Goal: Task Accomplishment & Management: Manage account settings

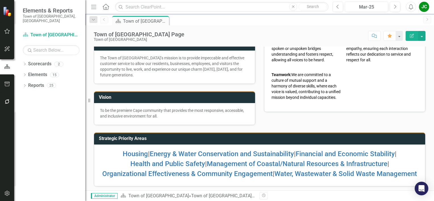
scroll to position [93, 0]
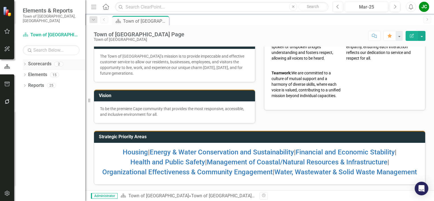
click at [48, 61] on link "Scorecards" at bounding box center [39, 64] width 23 height 7
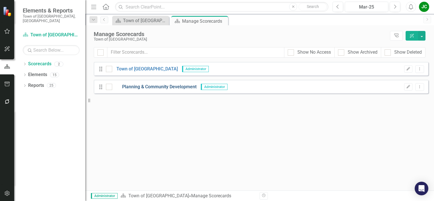
click at [133, 89] on link "Planning & Community Development" at bounding box center [154, 87] width 84 height 7
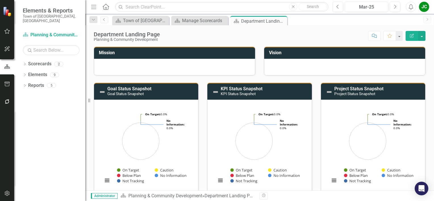
click at [124, 53] on h3 "Mission" at bounding box center [175, 52] width 153 height 5
click at [147, 70] on div at bounding box center [174, 67] width 161 height 16
click at [410, 36] on icon "button" at bounding box center [412, 36] width 4 height 4
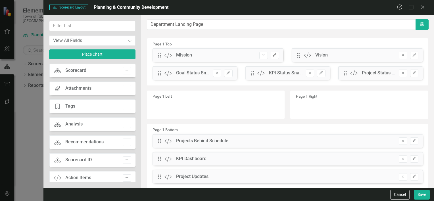
click at [273, 55] on icon "Edit" at bounding box center [275, 54] width 4 height 3
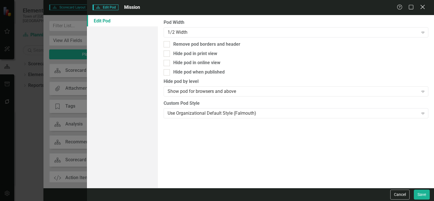
click at [424, 7] on icon "Close" at bounding box center [422, 6] width 7 height 5
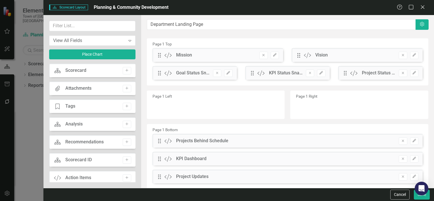
click at [181, 56] on div "Mission" at bounding box center [184, 55] width 16 height 7
click at [89, 67] on div "Scorecard Scorecard Add" at bounding box center [92, 71] width 86 height 14
click at [132, 39] on icon "Expand" at bounding box center [130, 40] width 6 height 5
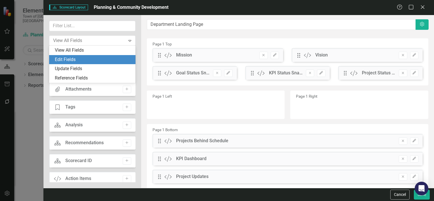
click at [73, 59] on div "Edit Fields" at bounding box center [93, 60] width 77 height 7
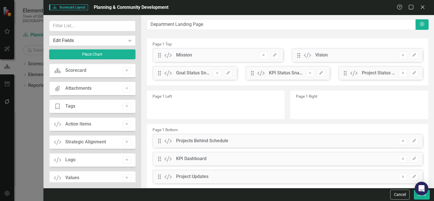
click at [192, 57] on div "Mission" at bounding box center [184, 55] width 16 height 7
click at [273, 55] on icon "Edit" at bounding box center [275, 54] width 4 height 3
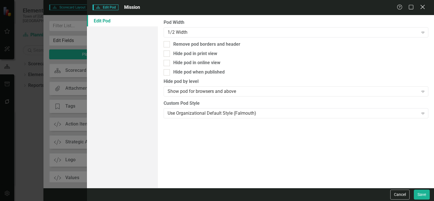
click at [423, 5] on icon "Close" at bounding box center [422, 6] width 7 height 5
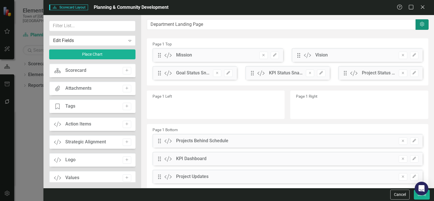
click at [419, 25] on icon "Settings" at bounding box center [422, 24] width 6 height 5
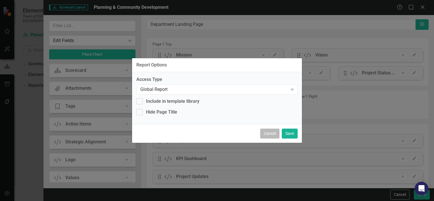
click at [266, 131] on button "Cancel" at bounding box center [269, 134] width 19 height 10
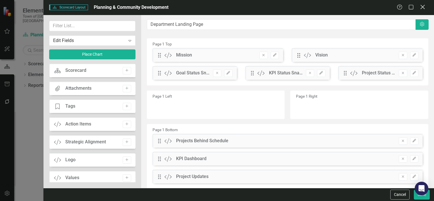
click at [423, 10] on div "Close" at bounding box center [422, 8] width 7 height 8
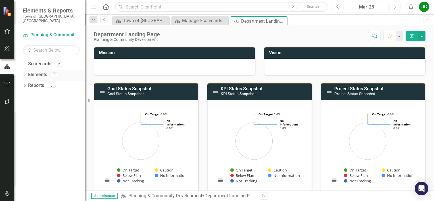
click at [42, 72] on link "Elements" at bounding box center [37, 75] width 19 height 7
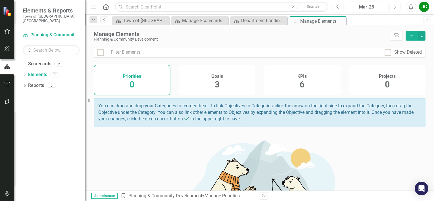
click at [211, 80] on div "Goals 3" at bounding box center [217, 80] width 77 height 31
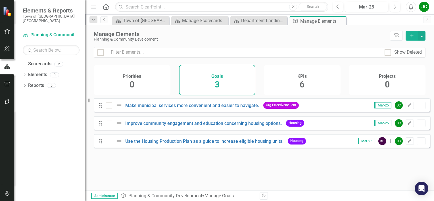
click at [306, 81] on div "KPIs 6" at bounding box center [302, 80] width 77 height 31
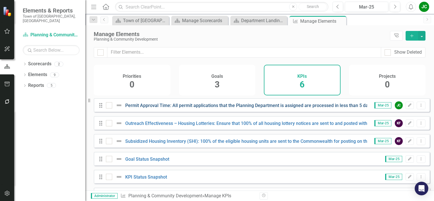
click at [178, 107] on link "Permit Approval Time: All permit applications that the Planning Department is a…" at bounding box center [249, 105] width 249 height 5
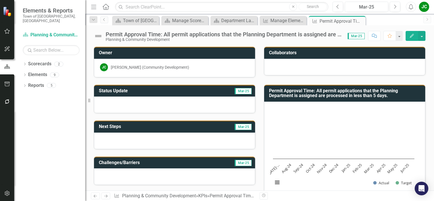
click at [259, 34] on div "Permit Approval Time: All permit applications that the Planning Department is a…" at bounding box center [224, 34] width 236 height 6
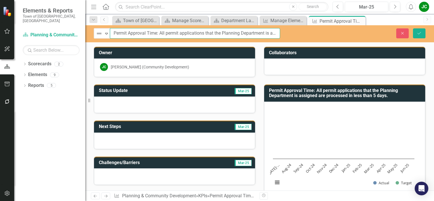
click at [259, 34] on input "Permit Approval Time: All permit applications that the Planning Department is a…" at bounding box center [195, 33] width 170 height 11
click at [315, 68] on div at bounding box center [344, 67] width 161 height 16
click at [290, 54] on h3 "Collaborators" at bounding box center [345, 52] width 153 height 5
click at [419, 33] on icon "Save" at bounding box center [419, 33] width 5 height 4
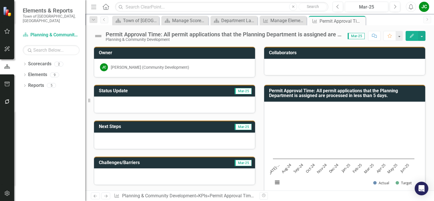
click at [331, 57] on td "Collaborators" at bounding box center [345, 53] width 153 height 9
click at [24, 74] on icon "Dropdown" at bounding box center [25, 75] width 4 height 3
click at [44, 82] on link "Goal Goals" at bounding box center [40, 85] width 19 height 7
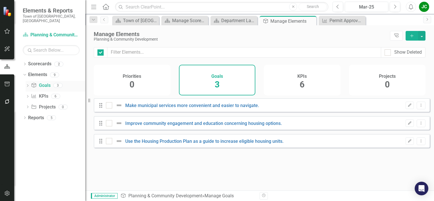
checkbox input "false"
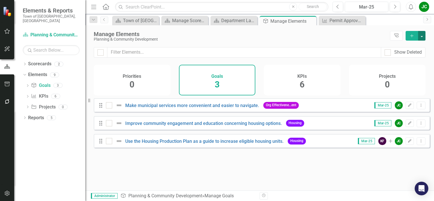
click at [422, 35] on button "button" at bounding box center [421, 36] width 7 height 10
click at [405, 48] on link "Goal Add Goal" at bounding box center [403, 46] width 45 height 11
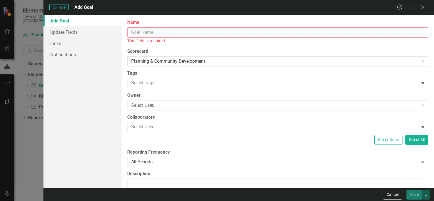
click at [413, 59] on div "Planning & Community Development" at bounding box center [274, 61] width 287 height 7
click at [422, 3] on div "Goal Goal Add Goal Help Maximize Close" at bounding box center [238, 7] width 391 height 15
click at [423, 7] on icon at bounding box center [423, 7] width 4 height 4
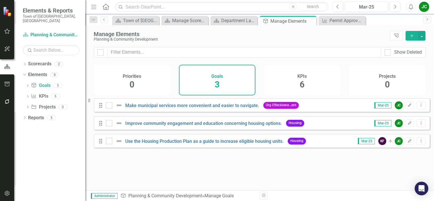
click at [304, 77] on h4 "KPIs" at bounding box center [302, 76] width 9 height 5
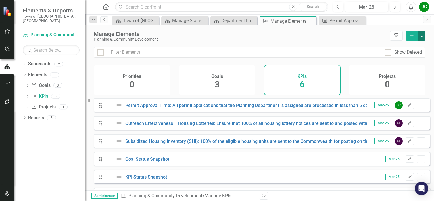
click at [423, 35] on button "button" at bounding box center [421, 36] width 7 height 10
click at [329, 38] on div "Planning & Community Development" at bounding box center [241, 39] width 294 height 4
click at [194, 126] on link "Outreach Effectiveness – Housing Lotteries: Ensure that 100% of all housing lot…" at bounding box center [307, 123] width 364 height 5
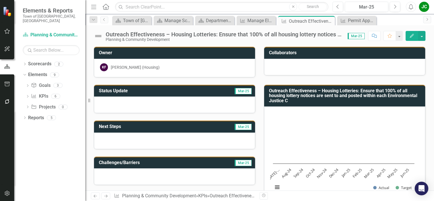
click at [262, 30] on div "Outreach Effectiveness – Housing Lotteries: Ensure that 100% of all housing lot…" at bounding box center [259, 33] width 349 height 17
click at [274, 32] on div "Outreach Effectiveness – Housing Lotteries: Ensure that 100% of all housing lot…" at bounding box center [224, 34] width 236 height 6
click at [235, 34] on div "Outreach Effectiveness – Housing Lotteries: Ensure that 100% of all housing lot…" at bounding box center [224, 34] width 236 height 6
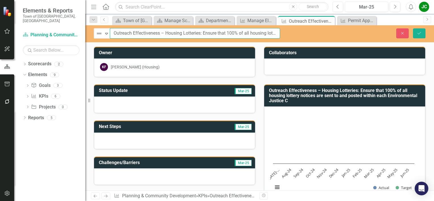
click at [235, 34] on input "Outreach Effectiveness – Housing Lotteries: Ensure that 100% of all housing lot…" at bounding box center [195, 33] width 170 height 11
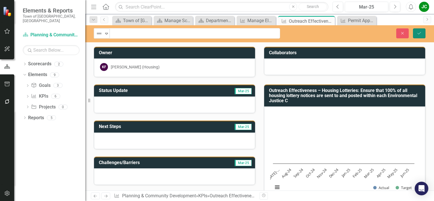
scroll to position [0, 0]
click at [419, 35] on icon "Save" at bounding box center [419, 33] width 5 height 4
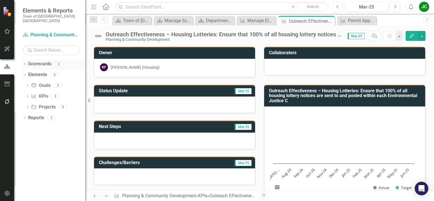
click at [31, 61] on link "Scorecards" at bounding box center [39, 64] width 23 height 7
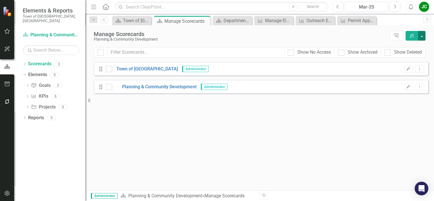
click at [425, 35] on button "button" at bounding box center [421, 36] width 7 height 10
click at [378, 140] on div "Looks like you don't have any Scorecards set up yet. Why don't you add a Scorec…" at bounding box center [261, 126] width 335 height 129
click at [35, 72] on link "Elements" at bounding box center [37, 75] width 19 height 7
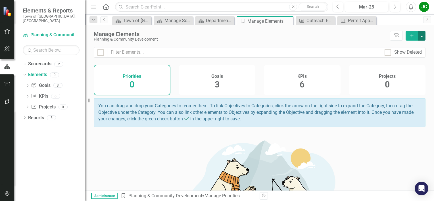
click at [422, 37] on button "button" at bounding box center [421, 36] width 7 height 10
click at [333, 82] on div "KPIs 6" at bounding box center [302, 80] width 77 height 31
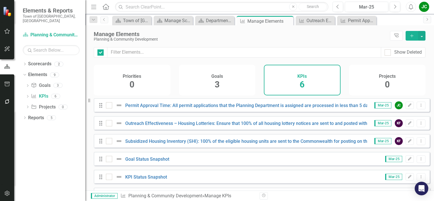
checkbox input "false"
click at [48, 61] on link "Scorecards" at bounding box center [39, 64] width 23 height 7
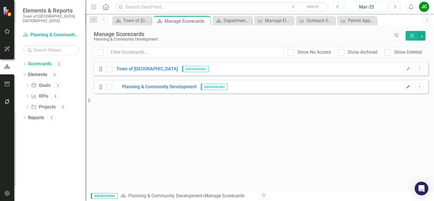
click at [405, 86] on button "Edit" at bounding box center [408, 86] width 8 height 7
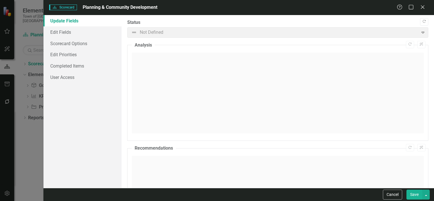
click at [140, 7] on span "Planning & Community Development" at bounding box center [120, 7] width 75 height 5
click at [71, 47] on link "Scorecard Options" at bounding box center [82, 43] width 78 height 11
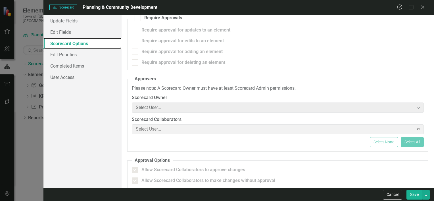
scroll to position [55, 0]
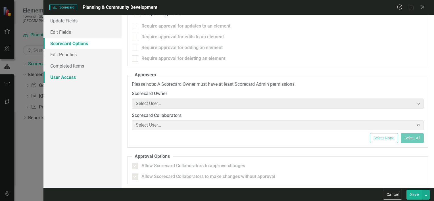
click at [56, 77] on link "User Access" at bounding box center [82, 77] width 78 height 11
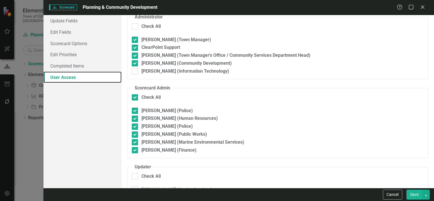
scroll to position [0, 0]
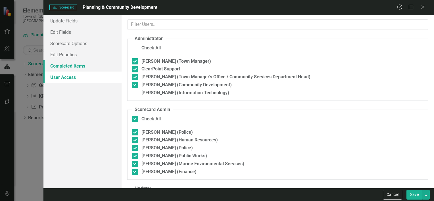
click at [62, 67] on link "Completed Items" at bounding box center [82, 65] width 78 height 11
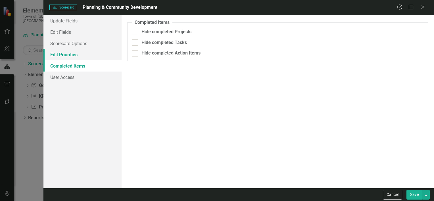
click at [72, 55] on link "Edit Priorities" at bounding box center [82, 54] width 78 height 11
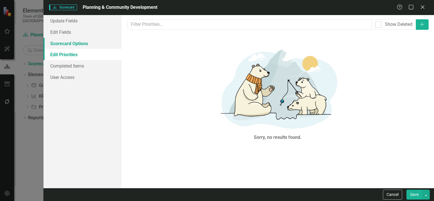
click at [80, 44] on link "Scorecard Options" at bounding box center [82, 43] width 78 height 11
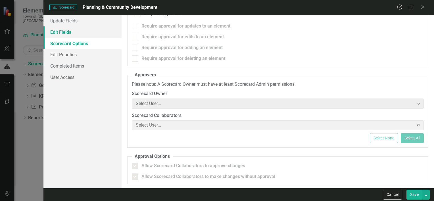
click at [67, 30] on link "Edit Fields" at bounding box center [82, 31] width 78 height 11
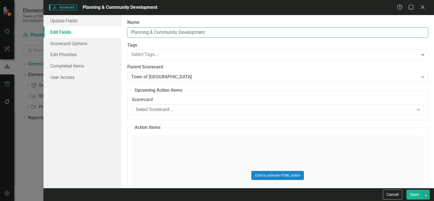
click at [199, 31] on input "Planning & Community Development" at bounding box center [277, 32] width 301 height 11
type input "Community Development - Planning"
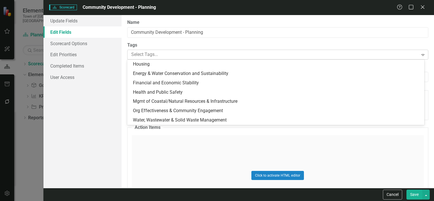
click at [173, 52] on div at bounding box center [274, 55] width 290 height 8
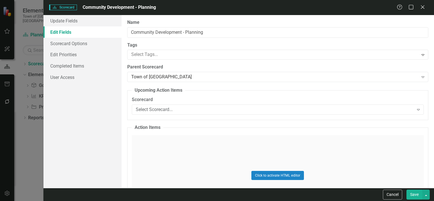
click at [174, 144] on div "Click to activate HTML editor" at bounding box center [278, 175] width 292 height 81
click at [158, 80] on div "Town of [GEOGRAPHIC_DATA]" at bounding box center [274, 77] width 287 height 7
click at [207, 48] on label "Tags" at bounding box center [277, 45] width 301 height 7
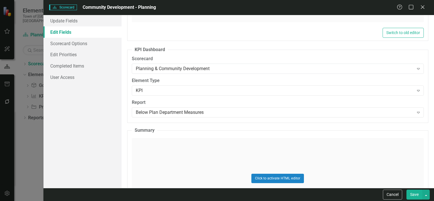
scroll to position [1580, 0]
click at [412, 194] on button "Save" at bounding box center [415, 195] width 16 height 10
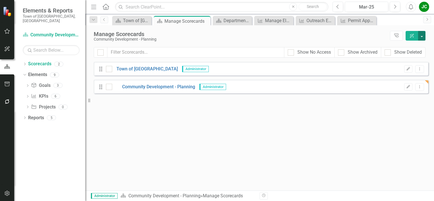
click at [422, 36] on button "button" at bounding box center [421, 36] width 7 height 10
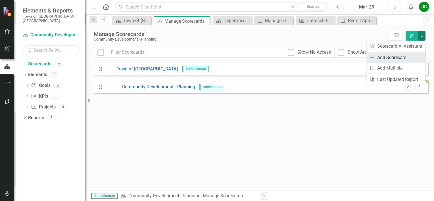
click at [394, 61] on link "Add Add Scorecard" at bounding box center [396, 57] width 59 height 11
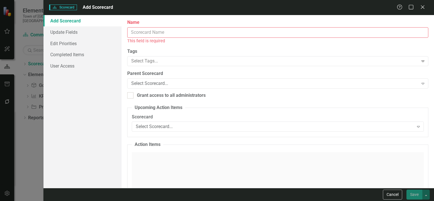
click at [294, 37] on input "Name" at bounding box center [277, 32] width 301 height 11
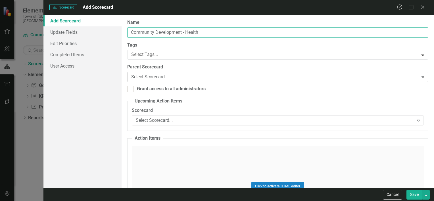
type input "Community Development - Health"
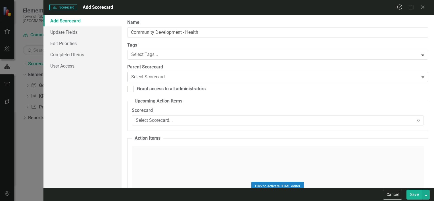
click at [148, 77] on div "Select Scorecard..." at bounding box center [274, 77] width 287 height 7
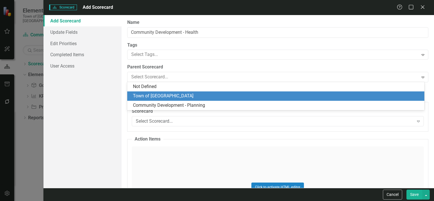
click at [159, 98] on div "Town of [GEOGRAPHIC_DATA]" at bounding box center [277, 96] width 288 height 7
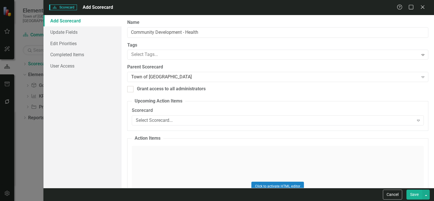
click at [410, 193] on button "Save" at bounding box center [415, 195] width 16 height 10
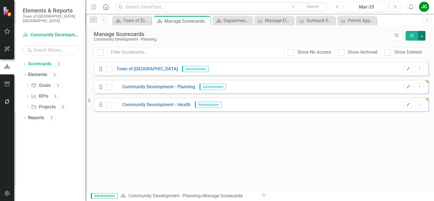
click at [421, 34] on button "button" at bounding box center [421, 36] width 7 height 10
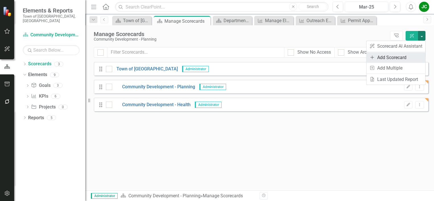
click at [395, 59] on link "Add Add Scorecard" at bounding box center [396, 57] width 59 height 11
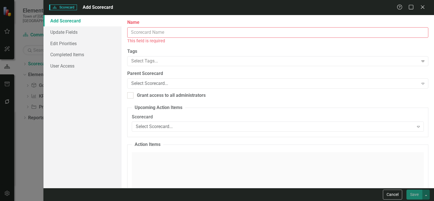
click at [229, 30] on input "Name" at bounding box center [277, 32] width 301 height 11
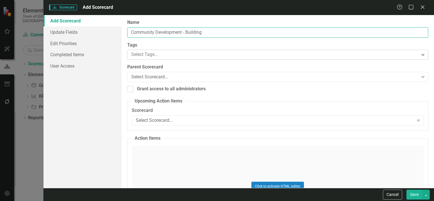
type input "Community Development - Building"
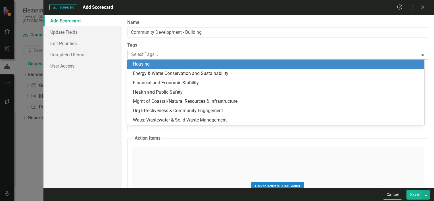
click at [184, 53] on div at bounding box center [274, 55] width 290 height 8
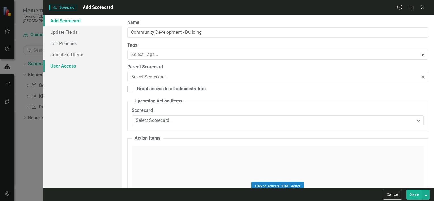
click at [118, 70] on link "User Access" at bounding box center [82, 65] width 78 height 11
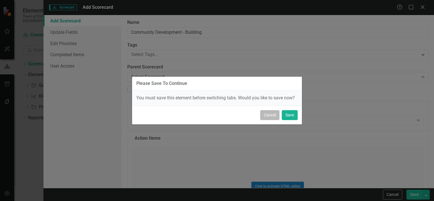
click at [273, 111] on button "Cancel" at bounding box center [269, 115] width 19 height 10
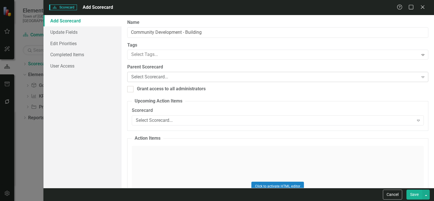
click at [161, 74] on div "Select Scorecard..." at bounding box center [274, 77] width 287 height 7
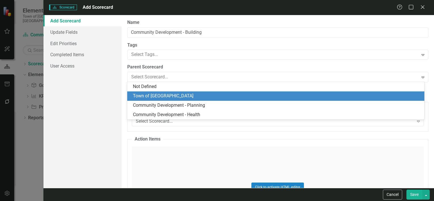
click at [153, 97] on div "Town of [GEOGRAPHIC_DATA]" at bounding box center [277, 96] width 288 height 7
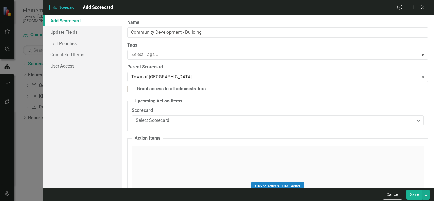
click at [414, 192] on button "Save" at bounding box center [415, 195] width 16 height 10
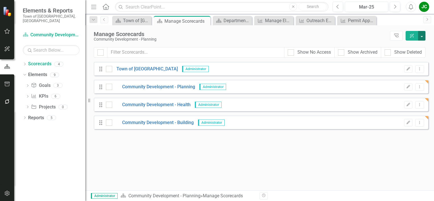
click at [421, 39] on button "button" at bounding box center [421, 36] width 7 height 10
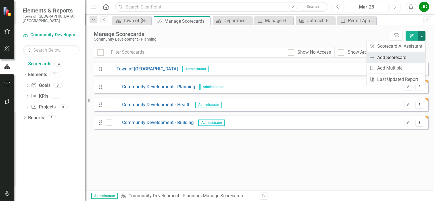
click at [389, 61] on link "Add Add Scorecard" at bounding box center [396, 57] width 59 height 11
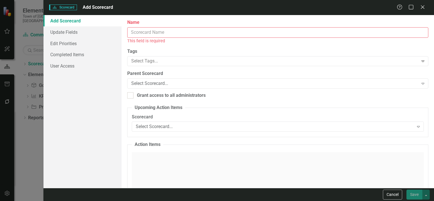
click at [310, 32] on input "Name" at bounding box center [277, 32] width 301 height 11
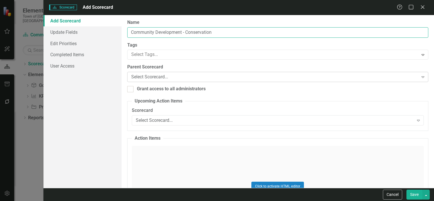
type input "Community Development - Conservation"
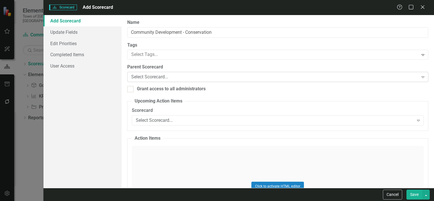
click at [152, 75] on div "Select Scorecard..." at bounding box center [274, 77] width 287 height 7
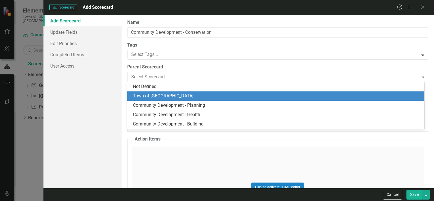
click at [150, 98] on div "Town of [GEOGRAPHIC_DATA]" at bounding box center [277, 96] width 288 height 7
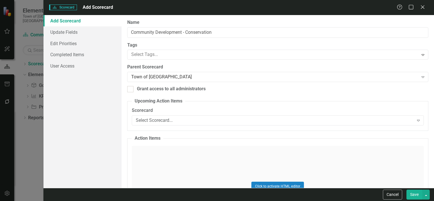
click at [417, 194] on button "Save" at bounding box center [415, 195] width 16 height 10
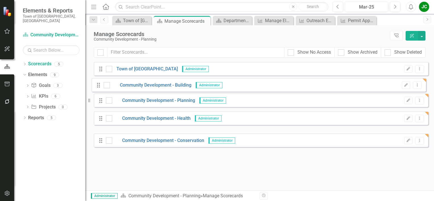
drag, startPoint x: 100, startPoint y: 123, endPoint x: 98, endPoint y: 86, distance: 37.6
click at [98, 86] on div "Drag Town of Falmouth Administrator Edit Dropdown Menu Drag Community Developme…" at bounding box center [261, 104] width 335 height 85
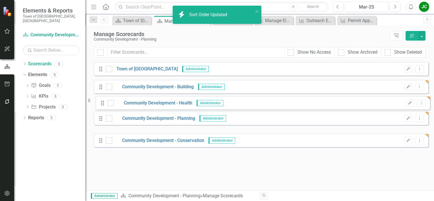
drag, startPoint x: 101, startPoint y: 122, endPoint x: 103, endPoint y: 102, distance: 19.7
click at [103, 102] on div "Drag Town of Falmouth Administrator Edit Dropdown Menu Drag Community Developme…" at bounding box center [261, 104] width 335 height 85
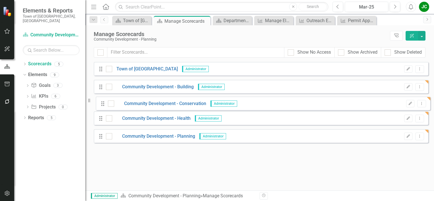
drag, startPoint x: 103, startPoint y: 140, endPoint x: 105, endPoint y: 103, distance: 37.0
click at [105, 103] on div "Drag Town of Falmouth Administrator Edit Dropdown Menu Drag Community Developme…" at bounding box center [261, 104] width 335 height 85
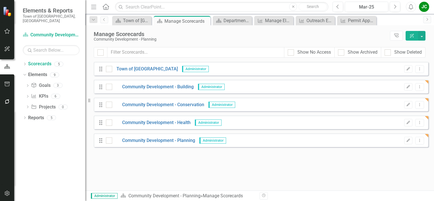
click at [252, 144] on div "Drag Community Development - Planning Administrator Edit Dropdown Menu" at bounding box center [261, 141] width 335 height 14
click at [426, 34] on div "Manage Scorecards Community Development - Planning Tree Explorer ClearPoint AI" at bounding box center [259, 36] width 349 height 22
click at [423, 34] on button "button" at bounding box center [421, 36] width 7 height 10
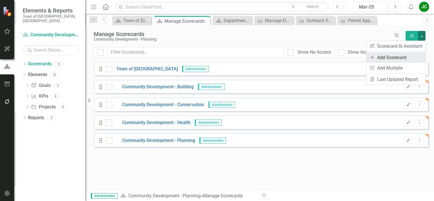
click at [385, 61] on link "Add Add Scorecard" at bounding box center [396, 57] width 59 height 11
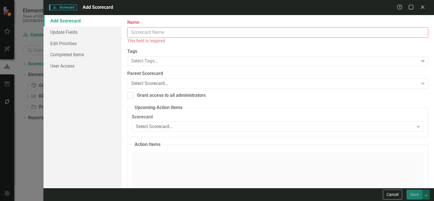
click at [283, 37] on input "Name" at bounding box center [277, 32] width 301 height 11
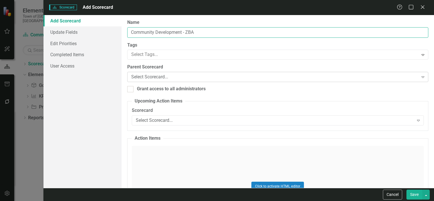
type input "Community Development - ZBA"
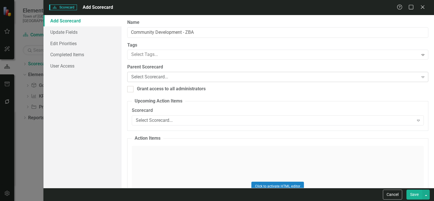
click at [176, 74] on div "Select Scorecard..." at bounding box center [274, 77] width 287 height 7
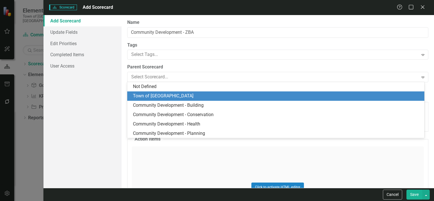
click at [163, 92] on div "Town of [GEOGRAPHIC_DATA]" at bounding box center [275, 96] width 297 height 9
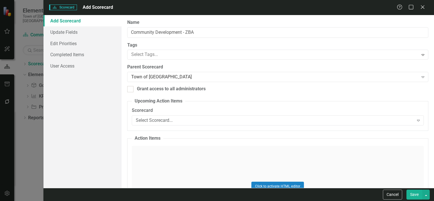
click at [412, 193] on button "Save" at bounding box center [415, 195] width 16 height 10
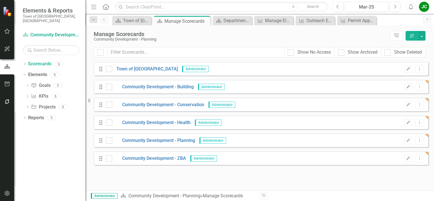
click at [286, 136] on div "Drag Community Development - Planning Administrator Edit Dropdown Menu" at bounding box center [261, 141] width 335 height 14
click at [419, 142] on button "Dropdown Menu" at bounding box center [419, 141] width 9 height 8
click at [408, 141] on icon "button" at bounding box center [408, 140] width 3 height 3
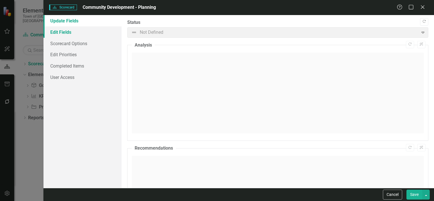
click at [53, 34] on link "Edit Fields" at bounding box center [82, 31] width 78 height 11
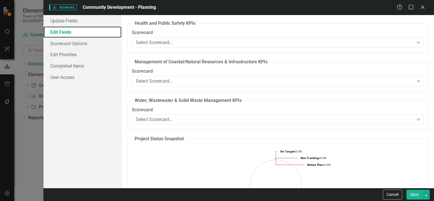
scroll to position [2890, 0]
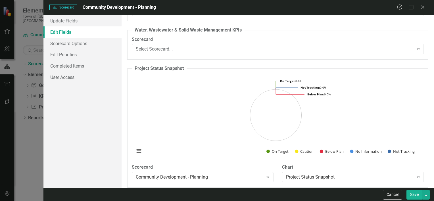
click at [411, 193] on button "Save" at bounding box center [415, 195] width 16 height 10
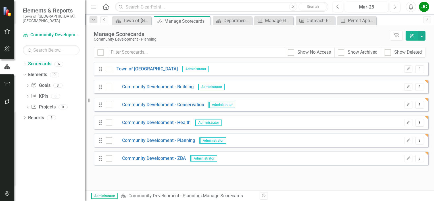
click at [254, 142] on div "Drag Community Development - Planning Administrator Edit Dropdown Menu" at bounding box center [261, 141] width 335 height 14
click at [183, 142] on link "Community Development - Planning" at bounding box center [153, 141] width 83 height 7
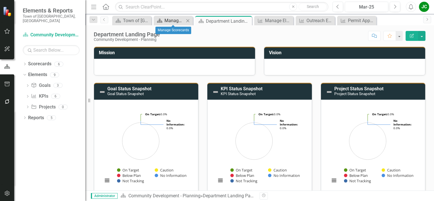
click at [179, 19] on div "Manage Scorecards" at bounding box center [175, 20] width 20 height 7
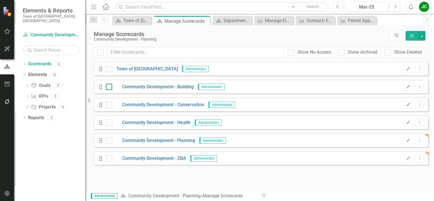
click at [109, 86] on input "checkbox" at bounding box center [108, 86] width 4 height 4
checkbox input "true"
click at [423, 39] on button "button" at bounding box center [421, 36] width 7 height 10
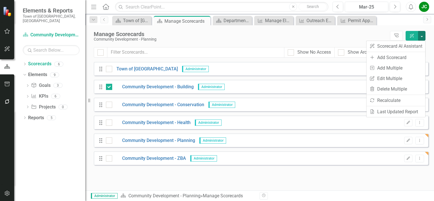
click at [260, 44] on div "Manage Scorecards Community Development - Planning Tree Explorer ClearPoint AI" at bounding box center [259, 36] width 349 height 22
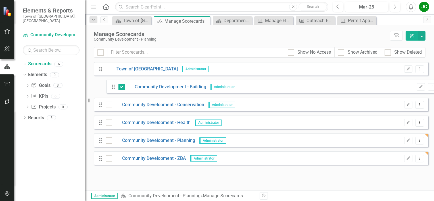
drag, startPoint x: 99, startPoint y: 88, endPoint x: 116, endPoint y: 88, distance: 16.8
click at [116, 88] on div "Drag Town of Falmouth Administrator Edit Dropdown Menu Drag Community Developme…" at bounding box center [261, 113] width 335 height 103
click at [408, 86] on icon "Edit" at bounding box center [408, 86] width 4 height 3
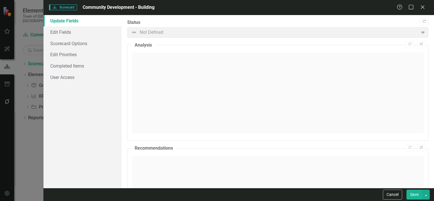
scroll to position [65, 0]
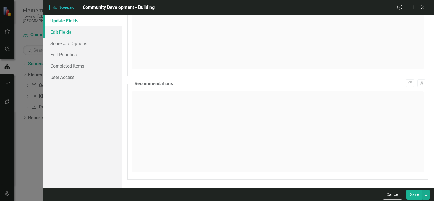
click at [63, 30] on link "Edit Fields" at bounding box center [82, 31] width 78 height 11
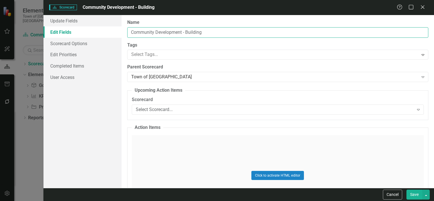
click at [186, 32] on input "Community Development - Building" at bounding box center [277, 32] width 301 height 11
type input "Building"
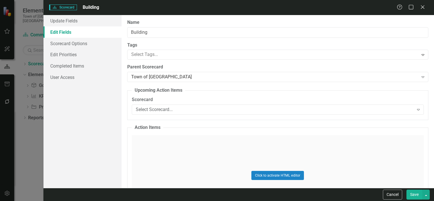
click at [412, 193] on button "Save" at bounding box center [415, 195] width 16 height 10
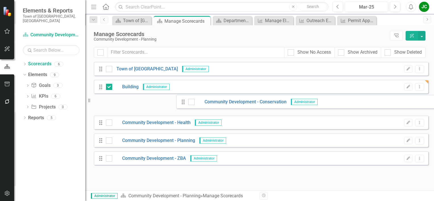
drag, startPoint x: 99, startPoint y: 106, endPoint x: 182, endPoint y: 103, distance: 82.5
click at [182, 103] on div "Drag Town of Falmouth Administrator Edit Dropdown Menu Drag Building Administra…" at bounding box center [261, 113] width 335 height 103
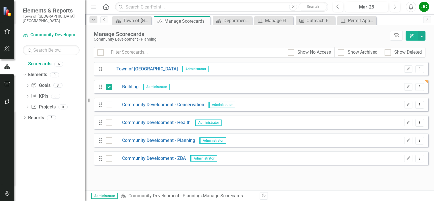
click at [398, 38] on link "Tree Explorer" at bounding box center [396, 36] width 13 height 10
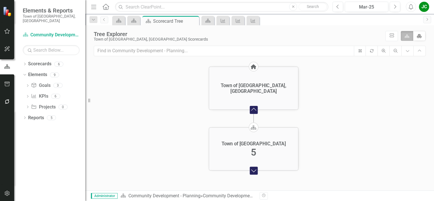
click at [253, 171] on foreignobject "Expand Chart" at bounding box center [253, 170] width 13 height 13
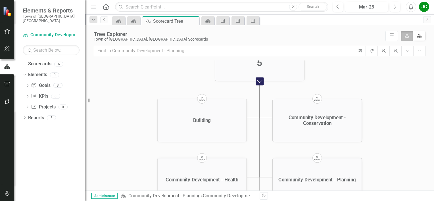
click at [202, 98] on icon "Scorecard" at bounding box center [202, 99] width 6 height 5
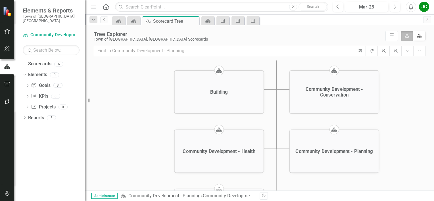
drag, startPoint x: 205, startPoint y: 119, endPoint x: 222, endPoint y: 90, distance: 33.1
click at [222, 90] on div "Building" at bounding box center [219, 93] width 18 height 6
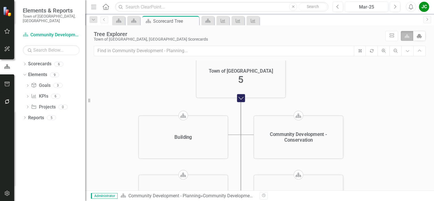
drag, startPoint x: 272, startPoint y: 92, endPoint x: 236, endPoint y: 138, distance: 58.6
click at [236, 138] on icon "Home Town of [GEOGRAPHIC_DATA], [GEOGRAPHIC_DATA] Collapse Chart Scorecard Town…" at bounding box center [260, 147] width 332 height 173
click at [358, 51] on icon "button" at bounding box center [361, 51] width 6 height 6
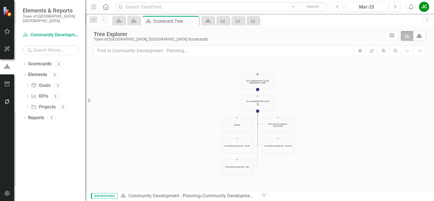
click at [393, 36] on icon "icon.diagramCells" at bounding box center [391, 36] width 5 height 4
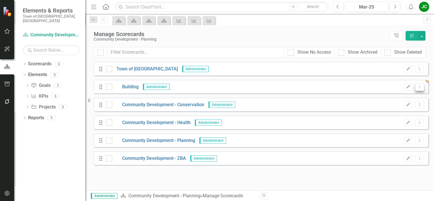
click at [420, 85] on icon "Dropdown Menu" at bounding box center [419, 87] width 5 height 4
click at [409, 87] on icon "button" at bounding box center [408, 86] width 3 height 3
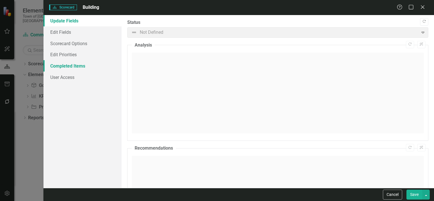
click at [65, 71] on link "Completed Items" at bounding box center [82, 65] width 78 height 11
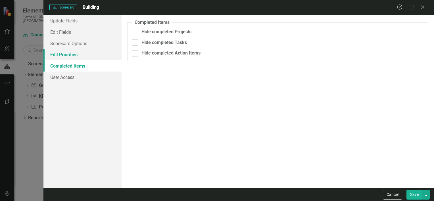
click at [67, 55] on link "Edit Priorities" at bounding box center [82, 54] width 78 height 11
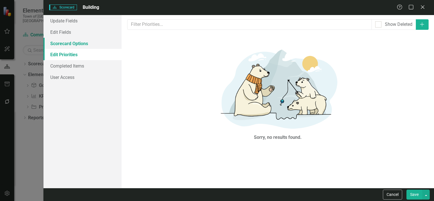
click at [75, 40] on link "Scorecard Options" at bounding box center [82, 43] width 78 height 11
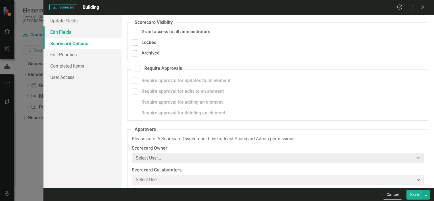
click at [63, 33] on link "Edit Fields" at bounding box center [82, 31] width 78 height 11
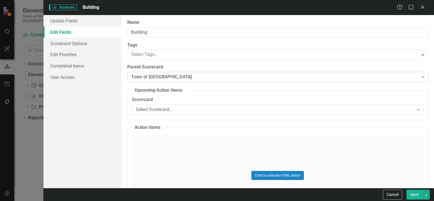
click at [157, 75] on div "Town of [GEOGRAPHIC_DATA]" at bounding box center [274, 77] width 287 height 7
click at [390, 196] on button "Cancel" at bounding box center [392, 195] width 19 height 10
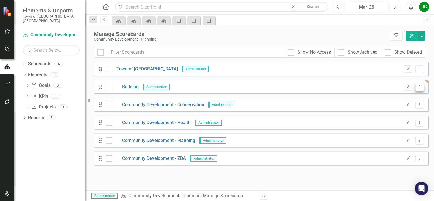
click at [419, 89] on button "Dropdown Menu" at bounding box center [419, 87] width 9 height 8
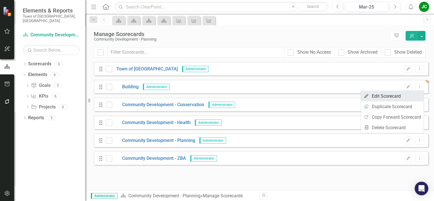
click at [386, 101] on link "Edit Edit Scorecard" at bounding box center [392, 96] width 63 height 11
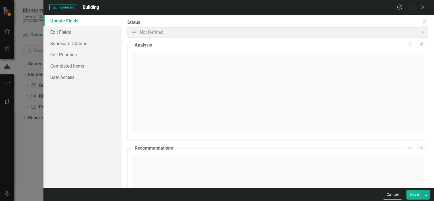
click at [101, 5] on div "Scorecard Scorecard Building" at bounding box center [223, 7] width 348 height 7
click at [65, 31] on link "Edit Fields" at bounding box center [82, 31] width 78 height 11
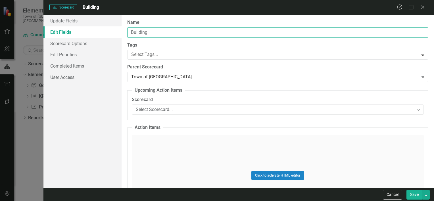
click at [174, 35] on input "Building" at bounding box center [277, 32] width 301 height 11
type input "B"
type input "Community Development"
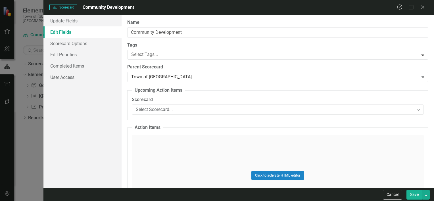
click at [411, 192] on button "Save" at bounding box center [415, 195] width 16 height 10
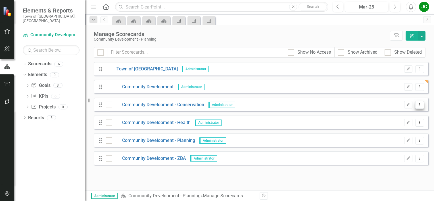
click at [417, 102] on button "Dropdown Menu" at bounding box center [419, 105] width 9 height 8
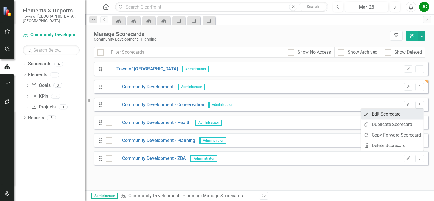
click at [392, 112] on link "Edit Edit Scorecard" at bounding box center [392, 114] width 63 height 11
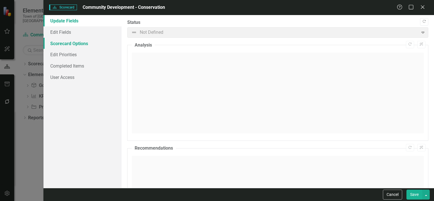
click at [66, 43] on link "Scorecard Options" at bounding box center [82, 43] width 78 height 11
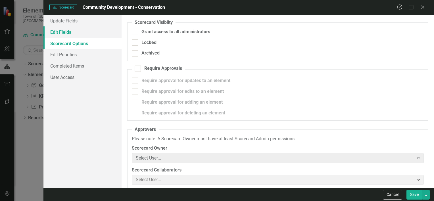
click at [65, 30] on link "Edit Fields" at bounding box center [82, 31] width 78 height 11
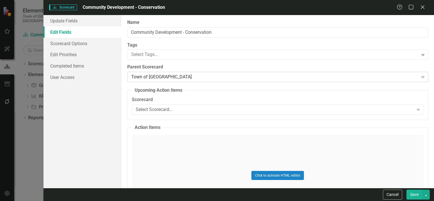
click at [183, 74] on div "Town of [GEOGRAPHIC_DATA]" at bounding box center [274, 77] width 287 height 7
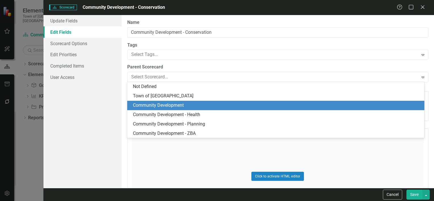
click at [178, 105] on div "Community Development" at bounding box center [277, 105] width 288 height 7
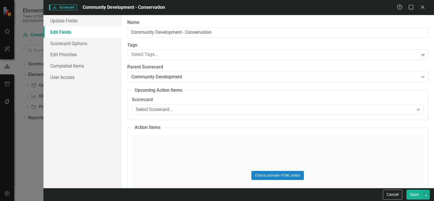
click at [413, 196] on button "Save" at bounding box center [415, 195] width 16 height 10
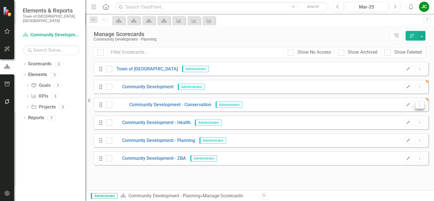
click at [418, 102] on button "Dropdown Menu" at bounding box center [419, 105] width 9 height 8
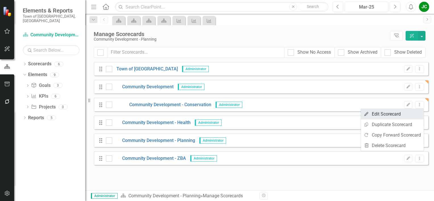
click at [392, 111] on link "Edit Edit Scorecard" at bounding box center [392, 114] width 63 height 11
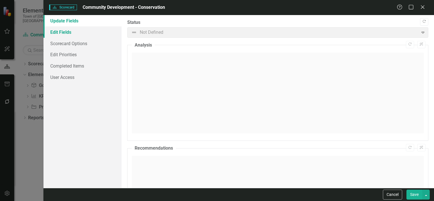
click at [79, 29] on link "Edit Fields" at bounding box center [82, 31] width 78 height 11
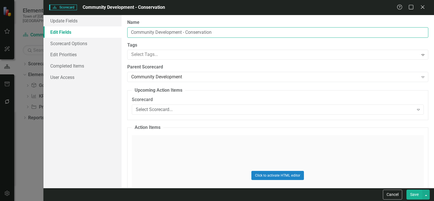
click at [185, 32] on input "Community Development - Conservation" at bounding box center [277, 32] width 301 height 11
type input "Conservation"
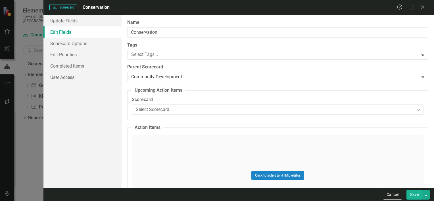
click at [414, 193] on button "Save" at bounding box center [415, 195] width 16 height 10
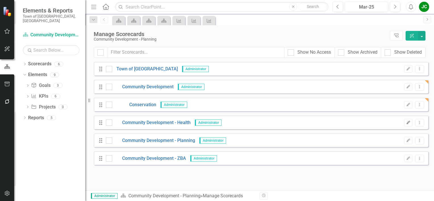
click at [410, 123] on icon "Edit" at bounding box center [408, 122] width 4 height 3
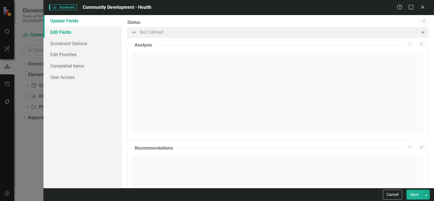
click at [65, 34] on link "Edit Fields" at bounding box center [82, 31] width 78 height 11
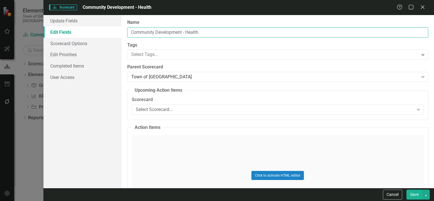
click at [186, 32] on input "Community Development - Health" at bounding box center [277, 32] width 301 height 11
type input "Health"
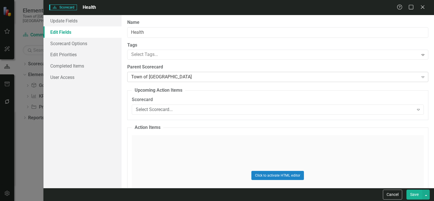
click at [157, 75] on div "Town of [GEOGRAPHIC_DATA]" at bounding box center [274, 77] width 287 height 7
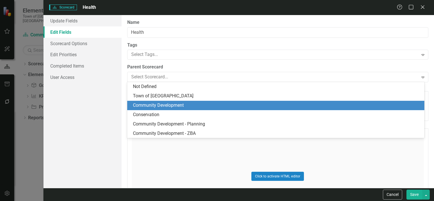
click at [158, 103] on div "Community Development" at bounding box center [277, 105] width 288 height 7
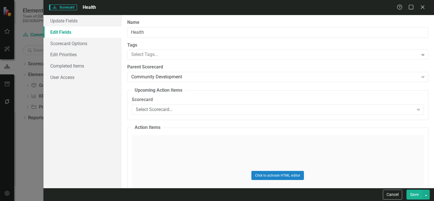
click at [414, 196] on button "Save" at bounding box center [415, 195] width 16 height 10
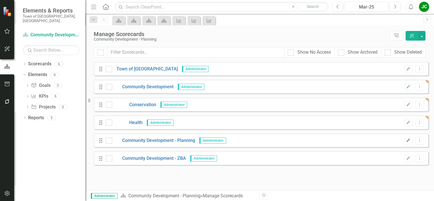
click at [412, 140] on button "Edit" at bounding box center [408, 140] width 8 height 7
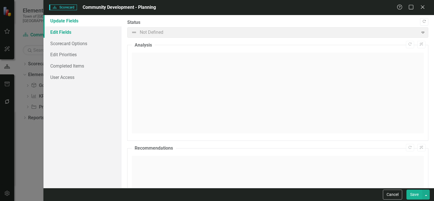
click at [72, 33] on link "Edit Fields" at bounding box center [82, 31] width 78 height 11
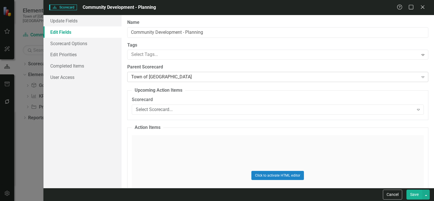
click at [157, 73] on div "Town of Falmouth Expand" at bounding box center [277, 77] width 301 height 10
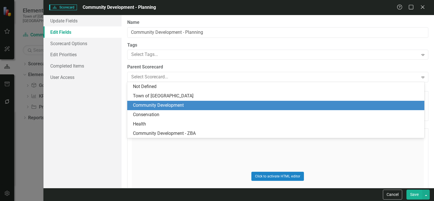
click at [160, 106] on div "Community Development" at bounding box center [277, 105] width 288 height 7
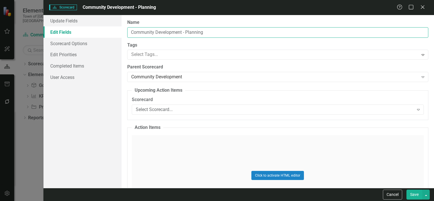
click at [189, 33] on input "Community Development - Planning" at bounding box center [277, 32] width 301 height 11
type input "Planning"
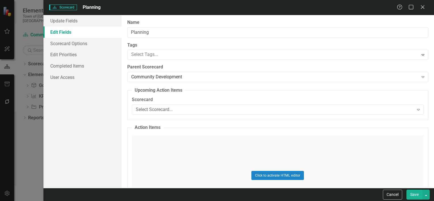
click at [415, 195] on button "Save" at bounding box center [415, 195] width 16 height 10
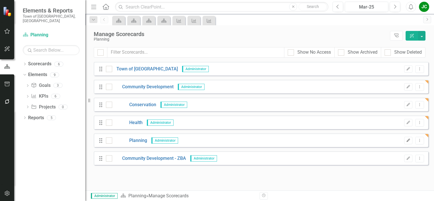
click at [408, 140] on icon "button" at bounding box center [408, 140] width 3 height 3
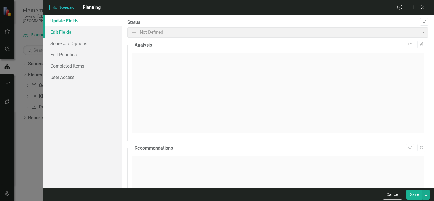
click at [55, 29] on link "Edit Fields" at bounding box center [82, 31] width 78 height 11
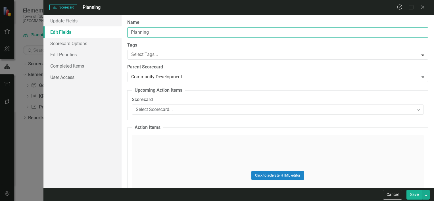
click at [169, 28] on input "Planning" at bounding box center [277, 32] width 301 height 11
type input "Planning"
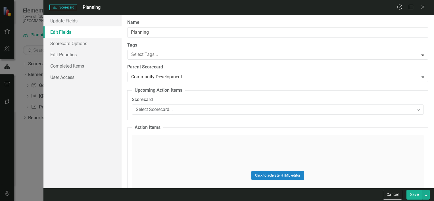
click at [412, 192] on button "Save" at bounding box center [415, 195] width 16 height 10
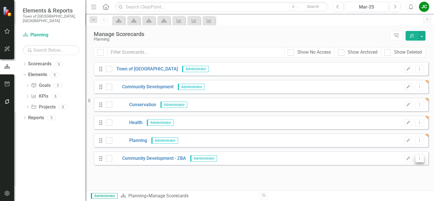
click at [421, 161] on button "Dropdown Menu" at bounding box center [419, 159] width 9 height 8
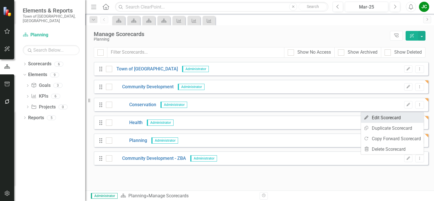
click at [383, 118] on link "Edit Edit Scorecard" at bounding box center [392, 118] width 63 height 11
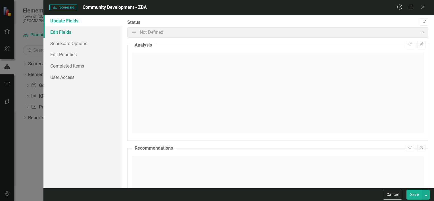
click at [100, 34] on link "Edit Fields" at bounding box center [82, 31] width 78 height 11
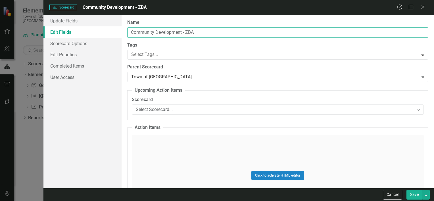
click at [185, 33] on input "Community Development - ZBA" at bounding box center [277, 32] width 301 height 11
type input "ZBA"
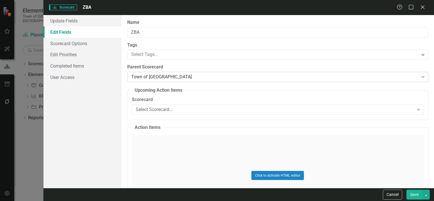
click at [183, 78] on div "Town of [GEOGRAPHIC_DATA]" at bounding box center [274, 77] width 287 height 7
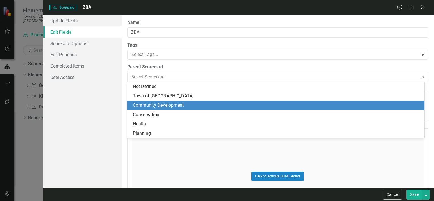
click at [171, 103] on div "Community Development" at bounding box center [277, 105] width 288 height 7
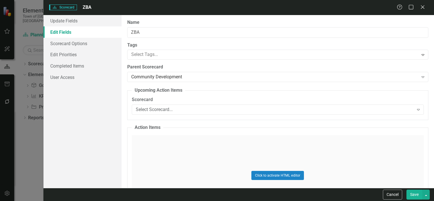
click at [412, 193] on button "Save" at bounding box center [415, 195] width 16 height 10
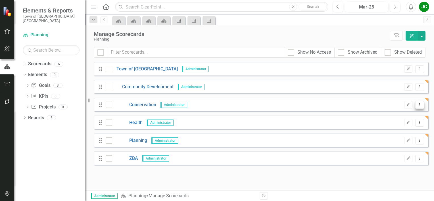
click at [421, 103] on icon "Dropdown Menu" at bounding box center [419, 105] width 5 height 4
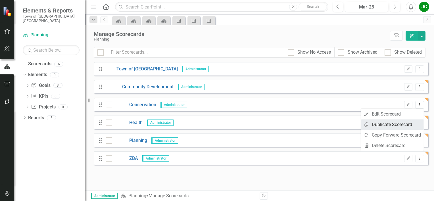
click at [396, 126] on link "Copy Duplicate Scorecard" at bounding box center [392, 124] width 63 height 11
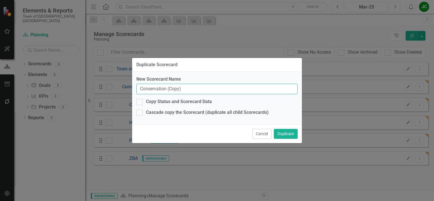
click at [201, 86] on input "Conservation (Copy)" at bounding box center [216, 89] width 161 height 11
type input "C"
type input "Building"
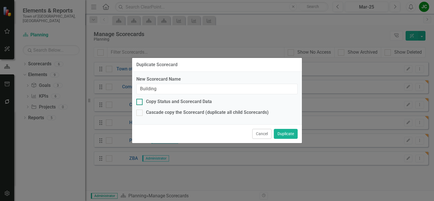
click at [173, 104] on div "Copy Status and Scorecard Data" at bounding box center [179, 102] width 66 height 7
click at [140, 103] on input "Copy Status and Scorecard Data" at bounding box center [138, 101] width 4 height 4
checkbox input "true"
click at [165, 111] on div "Cascade copy the Scorecard (duplicate all child Scorecards)" at bounding box center [207, 112] width 123 height 7
click at [140, 111] on input "Cascade copy the Scorecard (duplicate all child Scorecards)" at bounding box center [138, 112] width 4 height 4
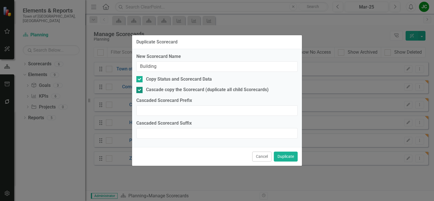
click at [160, 88] on div "Cascade copy the Scorecard (duplicate all child Scorecards)" at bounding box center [207, 90] width 123 height 7
click at [140, 88] on input "Cascade copy the Scorecard (duplicate all child Scorecards)" at bounding box center [138, 89] width 4 height 4
checkbox input "false"
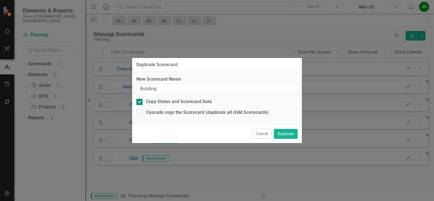
click at [160, 101] on div "Copy Status and Scorecard Data" at bounding box center [179, 102] width 66 height 7
click at [140, 101] on input "Copy Status and Scorecard Data" at bounding box center [138, 101] width 4 height 4
checkbox input "false"
click at [293, 132] on button "Duplicate" at bounding box center [286, 134] width 24 height 10
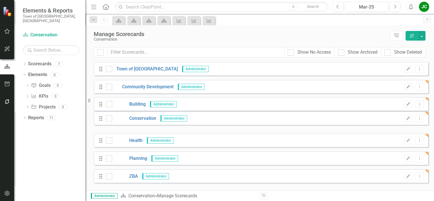
drag, startPoint x: 100, startPoint y: 122, endPoint x: 100, endPoint y: 103, distance: 18.5
click at [100, 103] on div "Drag Town of Falmouth Administrator Edit Dropdown Menu Drag Community Developme…" at bounding box center [261, 122] width 335 height 121
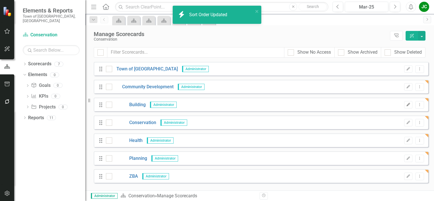
click at [411, 105] on icon "Edit" at bounding box center [408, 104] width 4 height 3
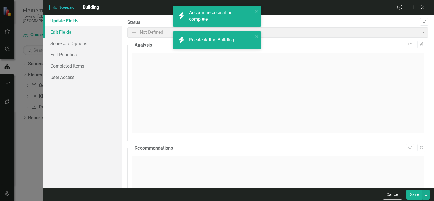
click at [63, 31] on link "Edit Fields" at bounding box center [82, 31] width 78 height 11
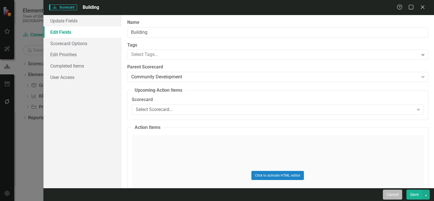
click at [392, 194] on button "Cancel" at bounding box center [392, 195] width 19 height 10
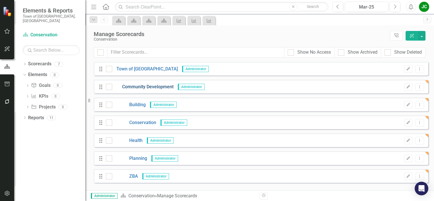
click at [161, 88] on link "Community Development" at bounding box center [142, 87] width 61 height 7
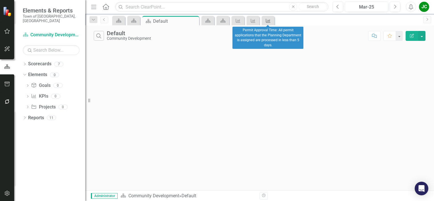
click at [272, 21] on link "KPI" at bounding box center [268, 20] width 10 height 7
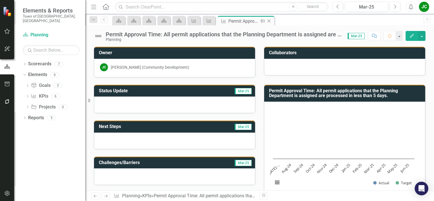
click at [270, 21] on icon "Close" at bounding box center [269, 21] width 6 height 5
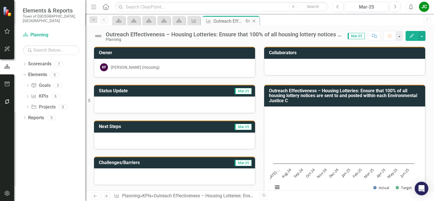
click at [254, 20] on icon "Close" at bounding box center [254, 21] width 6 height 5
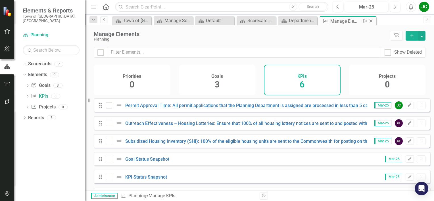
click at [373, 20] on icon "Close" at bounding box center [371, 21] width 6 height 5
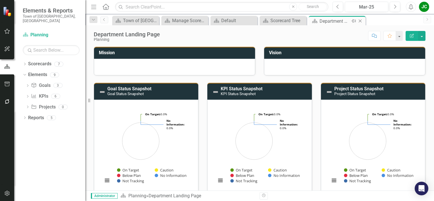
click at [360, 21] on icon at bounding box center [360, 21] width 3 height 3
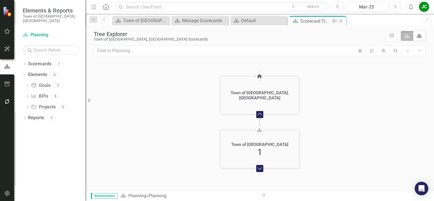
click at [342, 22] on icon "Close" at bounding box center [341, 21] width 6 height 5
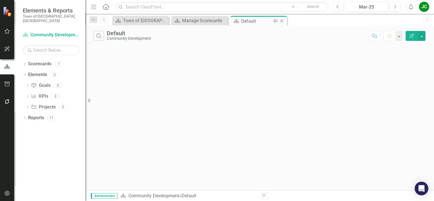
click at [284, 19] on icon "Close" at bounding box center [282, 21] width 6 height 5
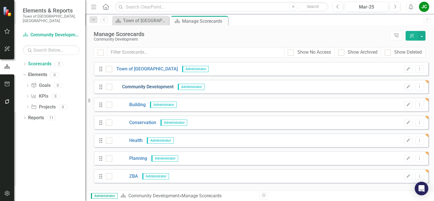
click at [158, 89] on link "Community Development" at bounding box center [142, 87] width 61 height 7
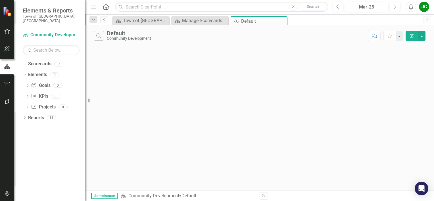
click at [414, 36] on icon "Edit Report" at bounding box center [412, 36] width 5 height 4
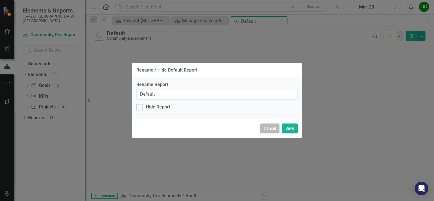
click at [273, 132] on button "Cancel" at bounding box center [269, 129] width 19 height 10
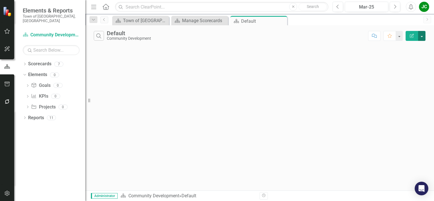
click at [423, 34] on button "button" at bounding box center [421, 36] width 7 height 10
click at [221, 74] on div "Search Default Community Development Comment Favorite Edit Report" at bounding box center [259, 107] width 349 height 165
click at [45, 61] on link "Scorecards" at bounding box center [39, 64] width 23 height 7
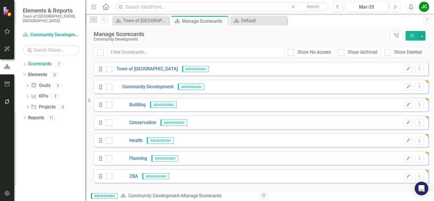
click at [134, 108] on div "Drag Building Administrator Edit Dropdown Menu" at bounding box center [261, 105] width 335 height 14
click at [136, 158] on link "Planning" at bounding box center [129, 158] width 35 height 7
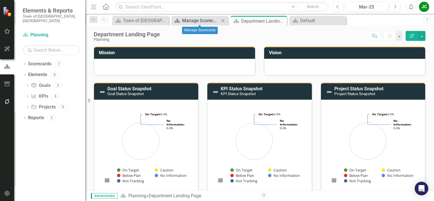
click at [201, 20] on div "Manage Scorecards" at bounding box center [201, 20] width 38 height 7
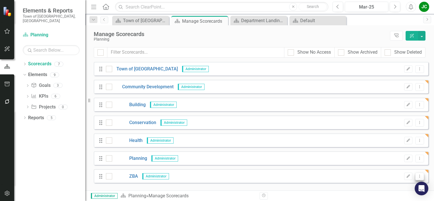
click at [420, 175] on icon at bounding box center [420, 176] width 1 height 3
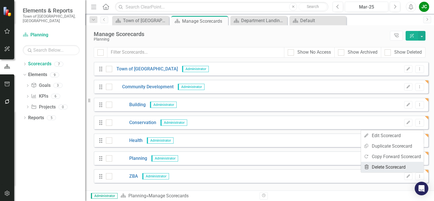
click at [401, 163] on link "Trash Delete Scorecard" at bounding box center [392, 167] width 63 height 11
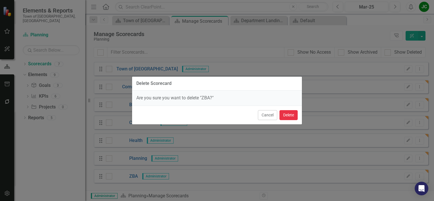
click at [285, 117] on button "Delete" at bounding box center [289, 115] width 18 height 10
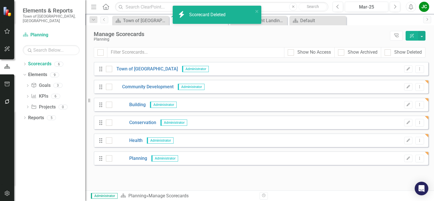
click at [419, 145] on div "Drag Health Administrator Edit Dropdown Menu" at bounding box center [261, 141] width 335 height 14
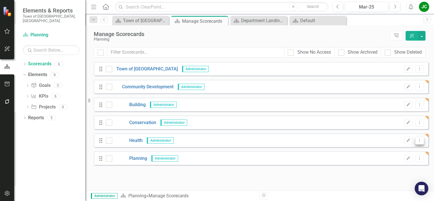
click at [422, 142] on icon "Dropdown Menu" at bounding box center [419, 141] width 5 height 4
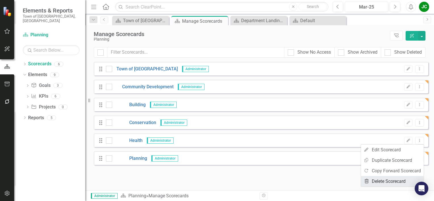
click at [387, 180] on link "Trash Delete Scorecard" at bounding box center [392, 181] width 63 height 11
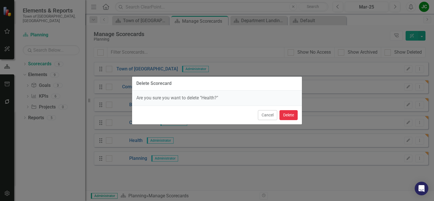
click at [292, 117] on button "Delete" at bounding box center [289, 115] width 18 height 10
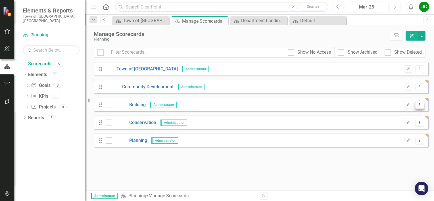
click at [420, 107] on button "Dropdown Menu" at bounding box center [419, 105] width 9 height 8
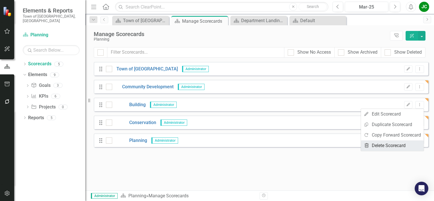
click at [403, 147] on link "Trash Delete Scorecard" at bounding box center [392, 145] width 63 height 11
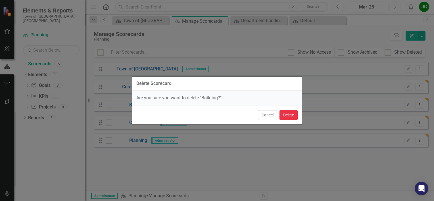
click at [293, 114] on button "Delete" at bounding box center [289, 115] width 18 height 10
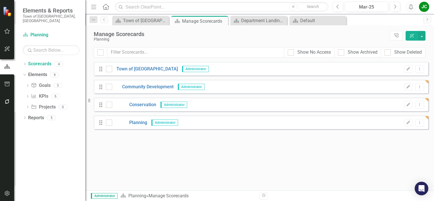
click at [417, 110] on div "Drag Conservation Administrator Edit Dropdown Menu" at bounding box center [261, 105] width 335 height 14
click at [421, 107] on button "Dropdown Menu" at bounding box center [419, 105] width 9 height 8
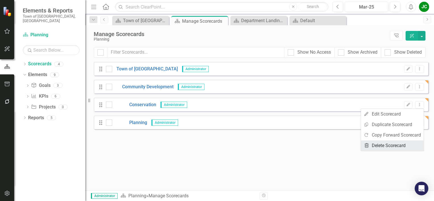
click at [398, 144] on link "Trash Delete Scorecard" at bounding box center [392, 145] width 63 height 11
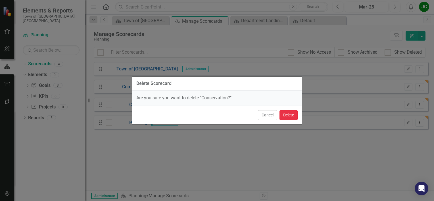
click at [288, 117] on button "Delete" at bounding box center [289, 115] width 18 height 10
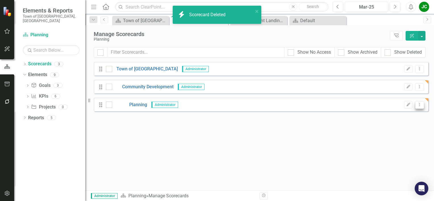
click at [423, 103] on button "Dropdown Menu" at bounding box center [419, 105] width 9 height 8
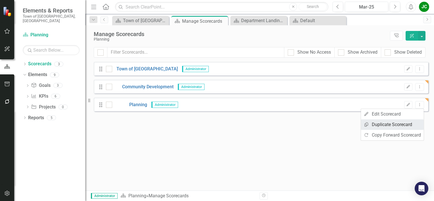
click at [399, 125] on link "Copy Duplicate Scorecard" at bounding box center [392, 124] width 63 height 11
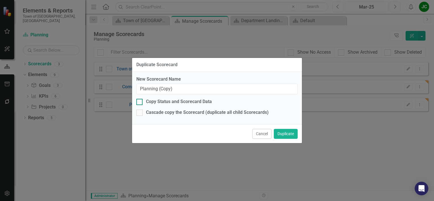
click at [198, 102] on div "Copy Status and Scorecard Data" at bounding box center [179, 102] width 66 height 7
click at [140, 102] on input "Copy Status and Scorecard Data" at bounding box center [138, 101] width 4 height 4
checkbox input "true"
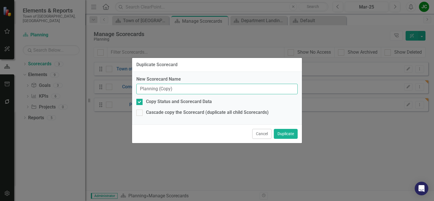
click at [186, 88] on input "Planning (Copy)" at bounding box center [216, 89] width 161 height 11
type input "P"
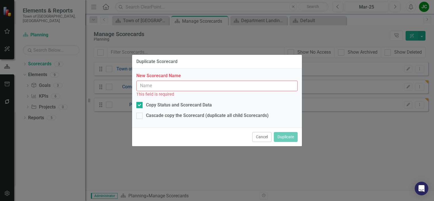
type input "H"
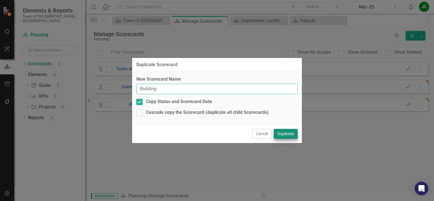
type input "Building"
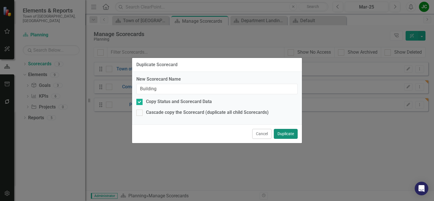
click at [281, 134] on button "Duplicate" at bounding box center [286, 134] width 24 height 10
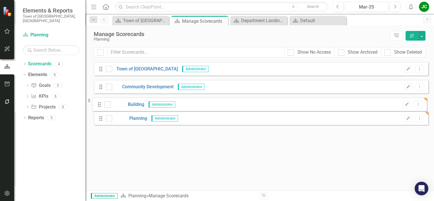
drag, startPoint x: 103, startPoint y: 123, endPoint x: 102, endPoint y: 104, distance: 19.6
click at [102, 104] on div "Drag Town of Falmouth Administrator Edit Dropdown Menu Drag Community Developme…" at bounding box center [261, 95] width 335 height 67
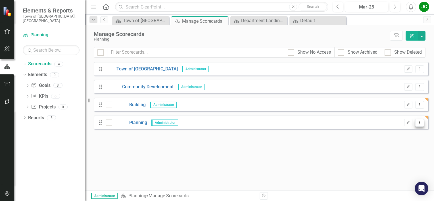
click at [419, 124] on button "Dropdown Menu" at bounding box center [419, 123] width 9 height 8
click at [399, 141] on link "Copy Duplicate Scorecard" at bounding box center [392, 142] width 63 height 11
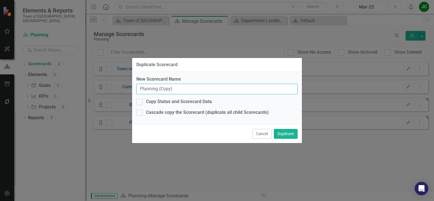
click at [222, 86] on input "Planning (Copy)" at bounding box center [216, 89] width 161 height 11
type input "P"
type input "Conservation"
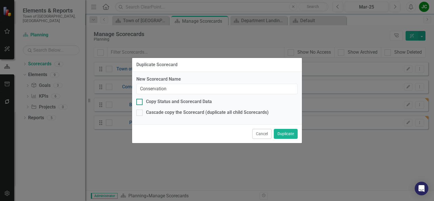
click at [175, 103] on div "Copy Status and Scorecard Data" at bounding box center [179, 102] width 66 height 7
click at [140, 103] on input "Copy Status and Scorecard Data" at bounding box center [138, 101] width 4 height 4
checkbox input "true"
click at [287, 128] on div "Cancel Duplicate" at bounding box center [217, 133] width 170 height 19
click at [287, 135] on button "Duplicate" at bounding box center [286, 134] width 24 height 10
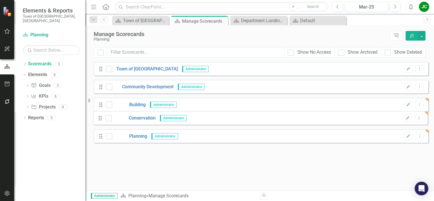
drag, startPoint x: 102, startPoint y: 138, endPoint x: 101, endPoint y: 116, distance: 22.5
click at [101, 116] on div "Drag Town of Falmouth Administrator Edit Dropdown Menu Drag Community Developme…" at bounding box center [261, 104] width 335 height 85
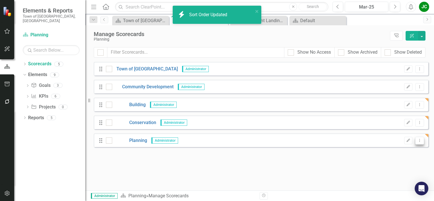
click at [419, 140] on icon "Dropdown Menu" at bounding box center [419, 141] width 5 height 4
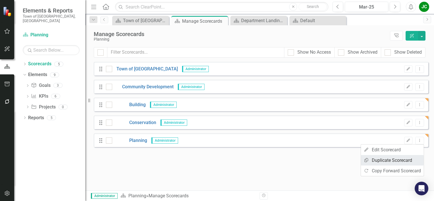
click at [392, 162] on link "Copy Duplicate Scorecard" at bounding box center [392, 160] width 63 height 11
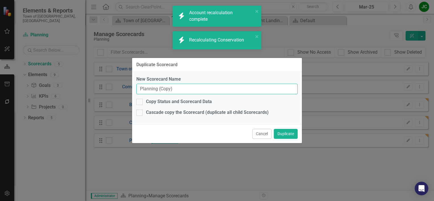
click at [236, 89] on input "Planning (Copy)" at bounding box center [216, 89] width 161 height 11
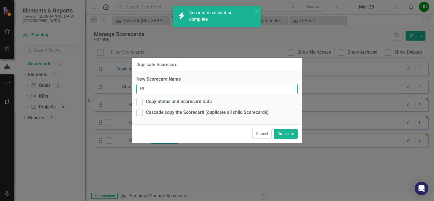
type input "P"
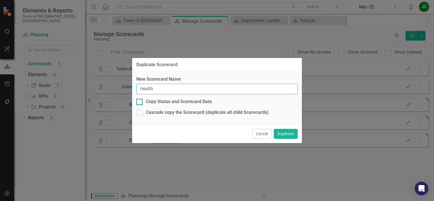
type input "Health"
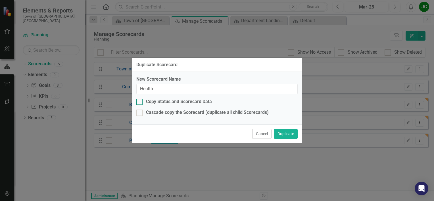
click at [185, 101] on div "Copy Status and Scorecard Data" at bounding box center [179, 102] width 66 height 7
click at [140, 101] on input "Copy Status and Scorecard Data" at bounding box center [138, 101] width 4 height 4
checkbox input "true"
click at [277, 137] on button "Duplicate" at bounding box center [286, 134] width 24 height 10
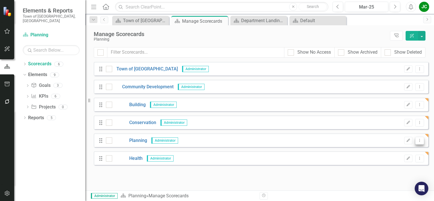
click at [419, 139] on icon "Dropdown Menu" at bounding box center [419, 141] width 5 height 4
click at [392, 158] on link "Copy Duplicate Scorecard" at bounding box center [392, 160] width 63 height 11
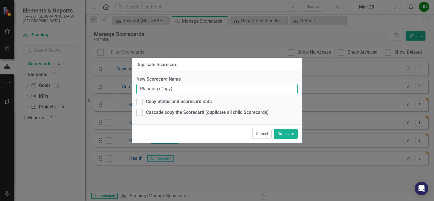
click at [209, 93] on input "Planning (Copy)" at bounding box center [216, 89] width 161 height 11
type input "P"
type input "ZBA"
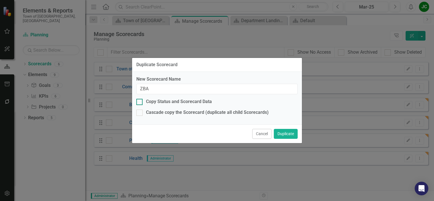
click at [190, 101] on div "Copy Status and Scorecard Data" at bounding box center [179, 102] width 66 height 7
click at [140, 101] on input "Copy Status and Scorecard Data" at bounding box center [138, 101] width 4 height 4
checkbox input "true"
click at [292, 135] on button "Duplicate" at bounding box center [286, 134] width 24 height 10
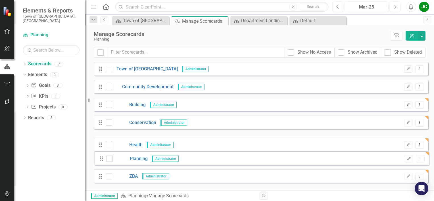
drag, startPoint x: 101, startPoint y: 140, endPoint x: 101, endPoint y: 160, distance: 20.2
